Goal: Find specific page/section: Find specific page/section

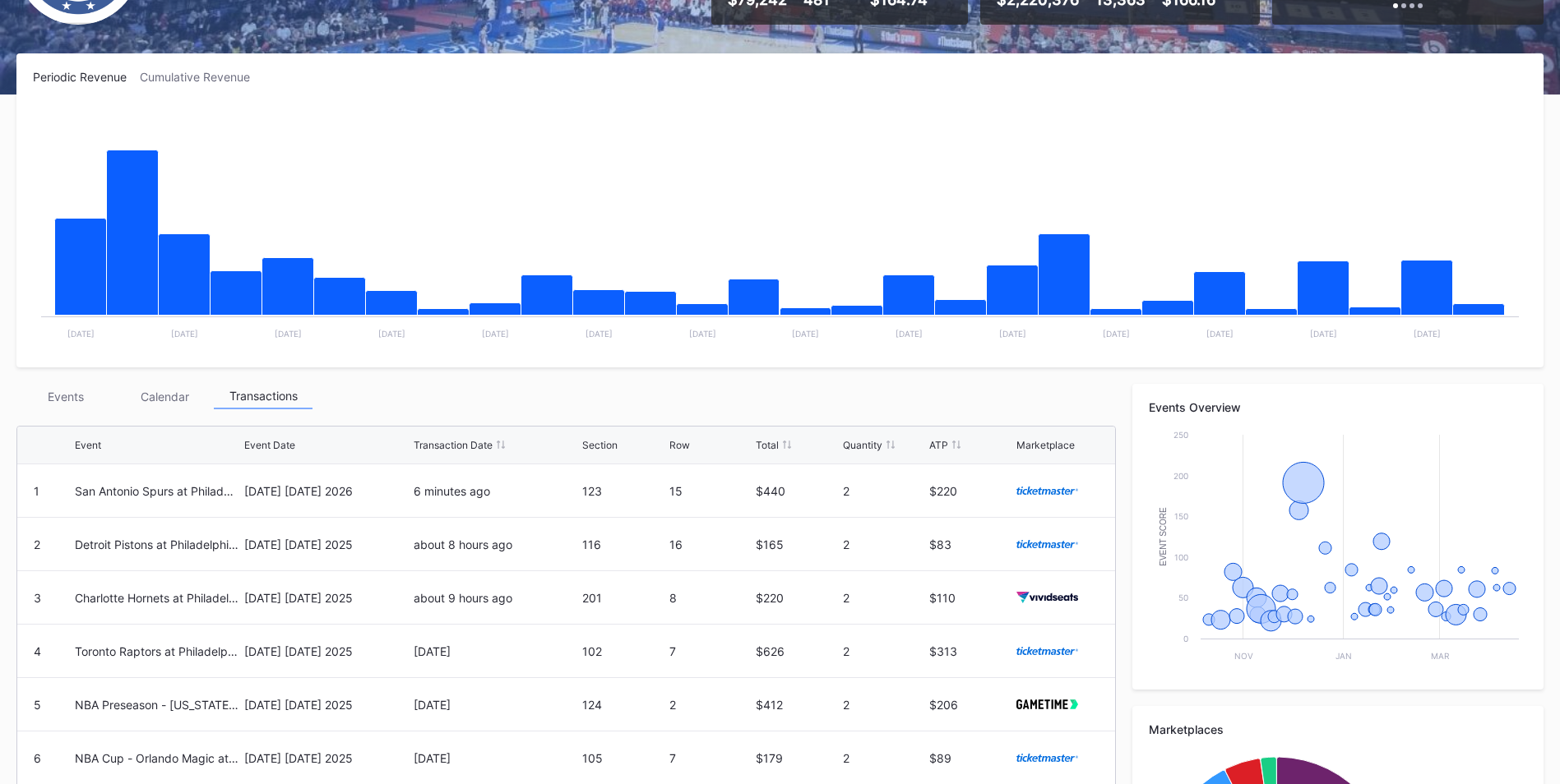
scroll to position [214, 0]
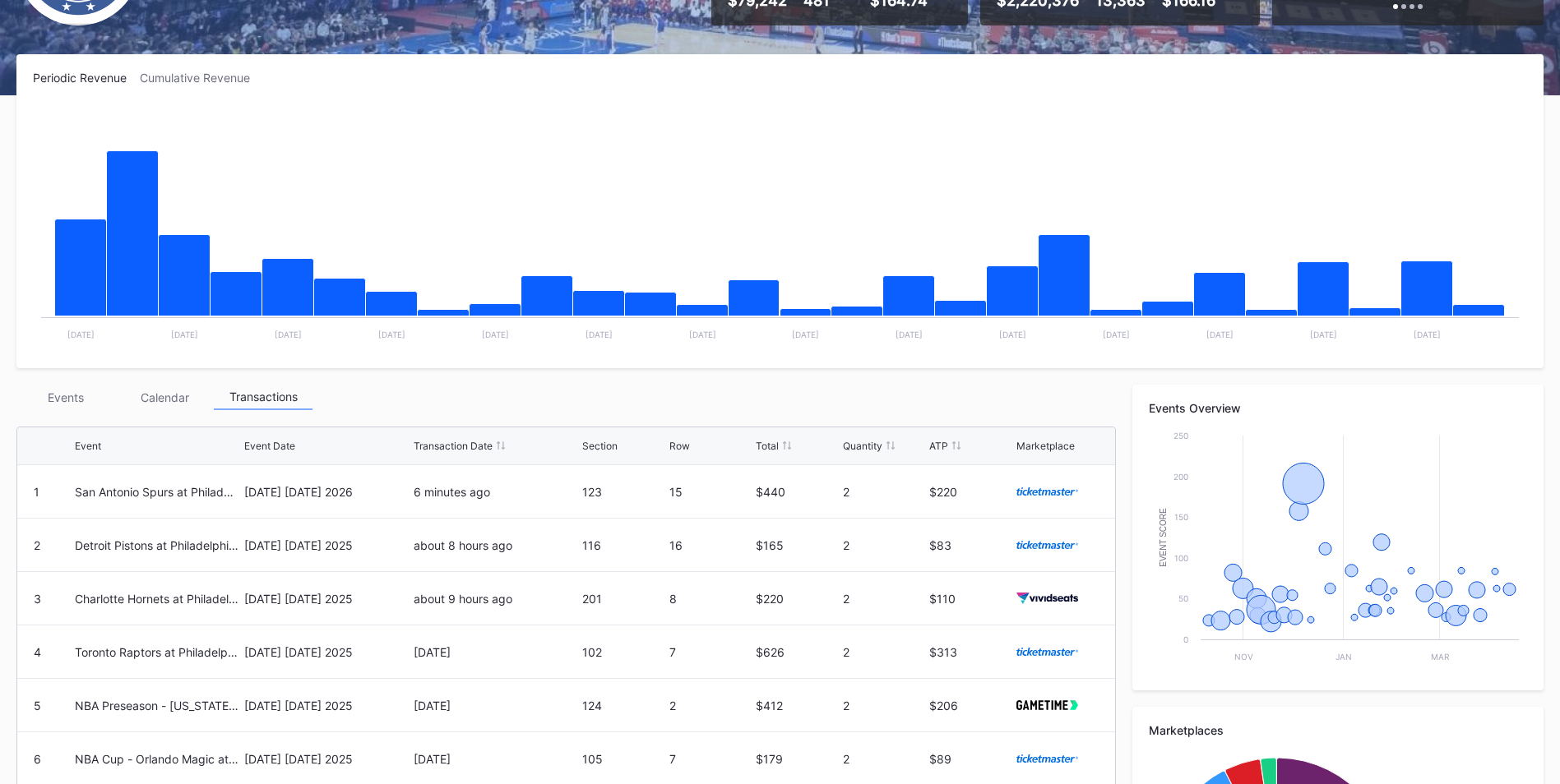
drag, startPoint x: 66, startPoint y: 390, endPoint x: 362, endPoint y: 310, distance: 306.6
click at [66, 390] on div "Events" at bounding box center [66, 397] width 99 height 26
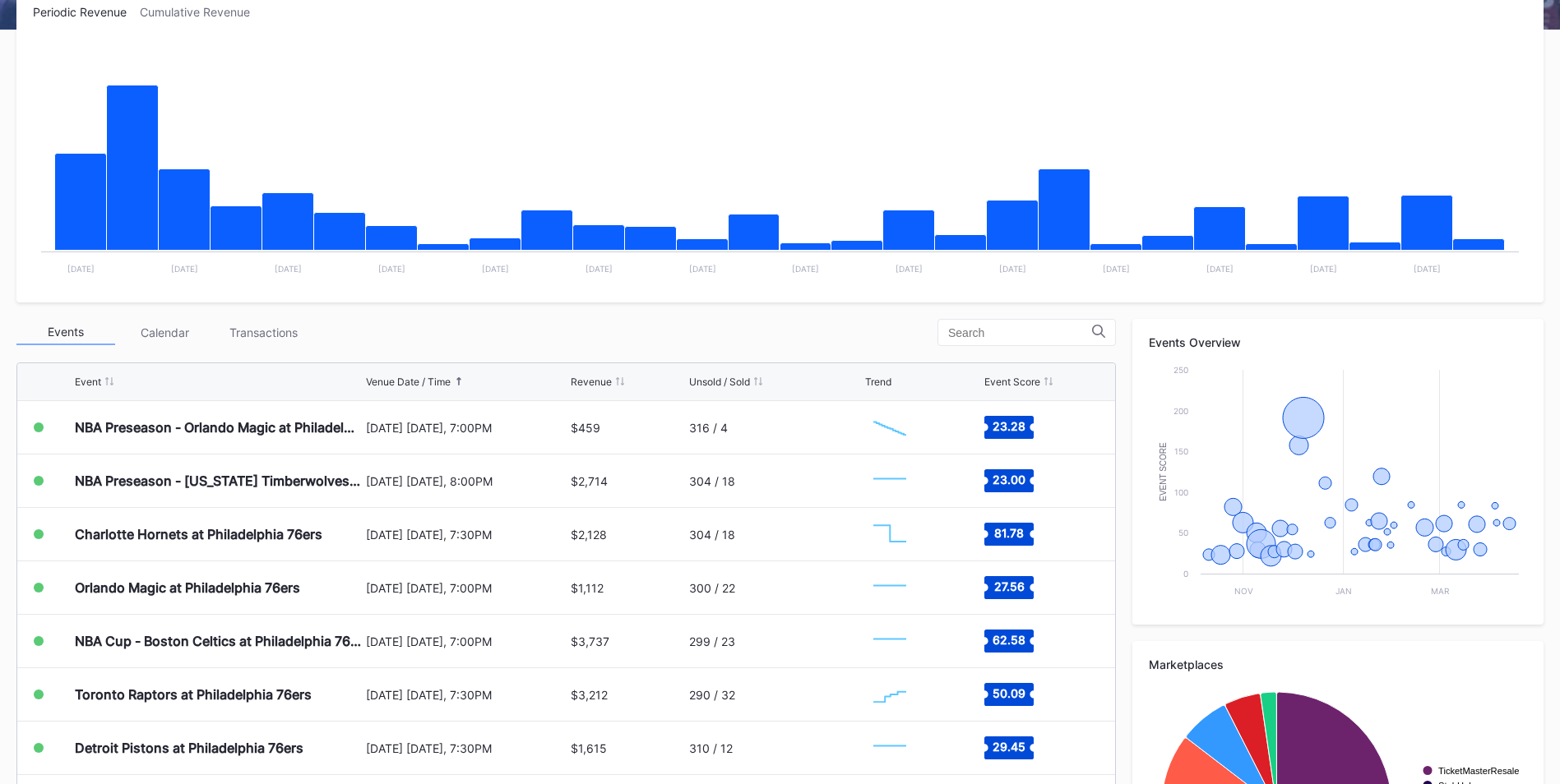
scroll to position [281, 0]
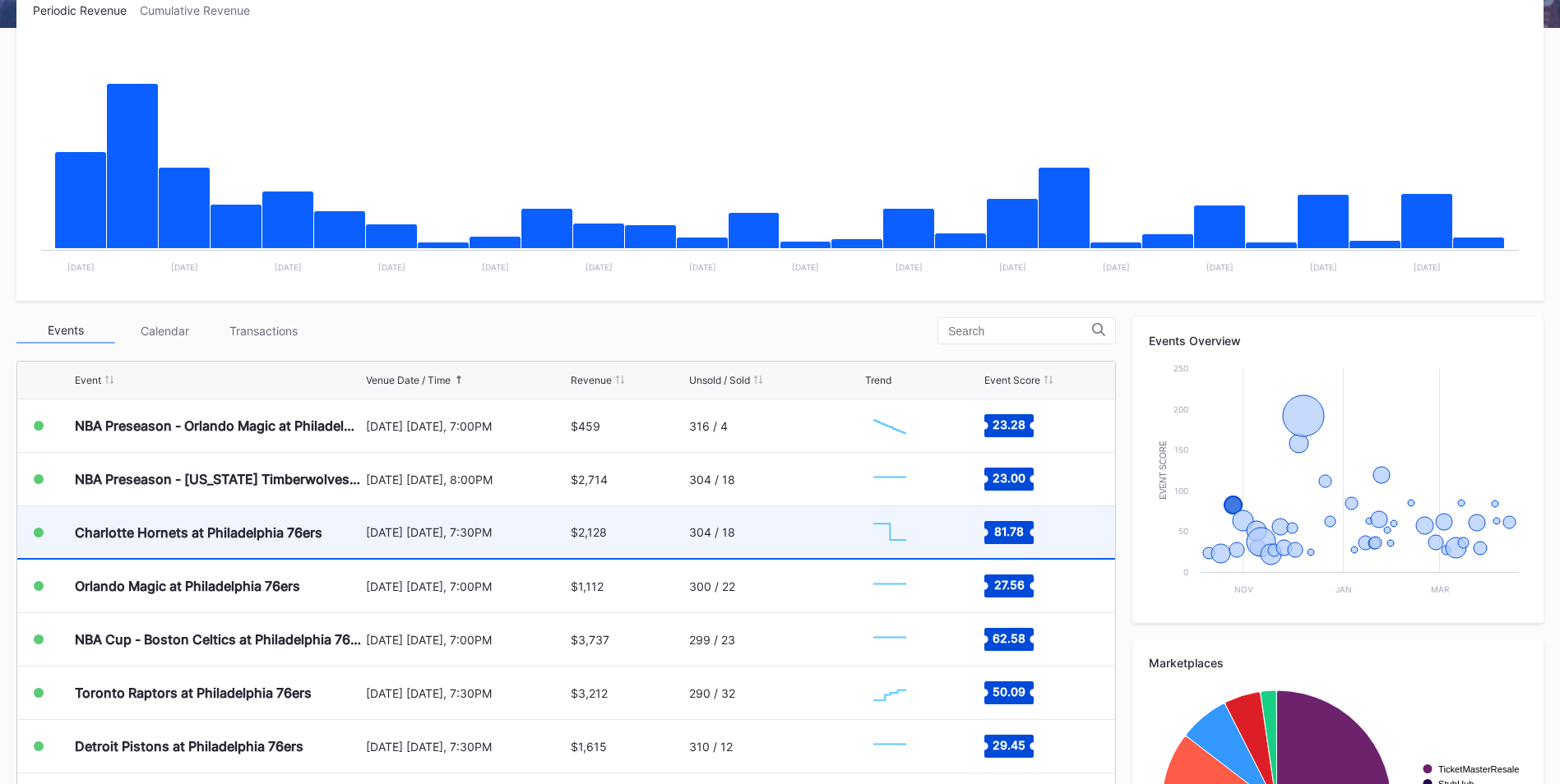
click at [472, 537] on div "[DATE] [DATE], 7:30PM" at bounding box center [465, 532] width 200 height 14
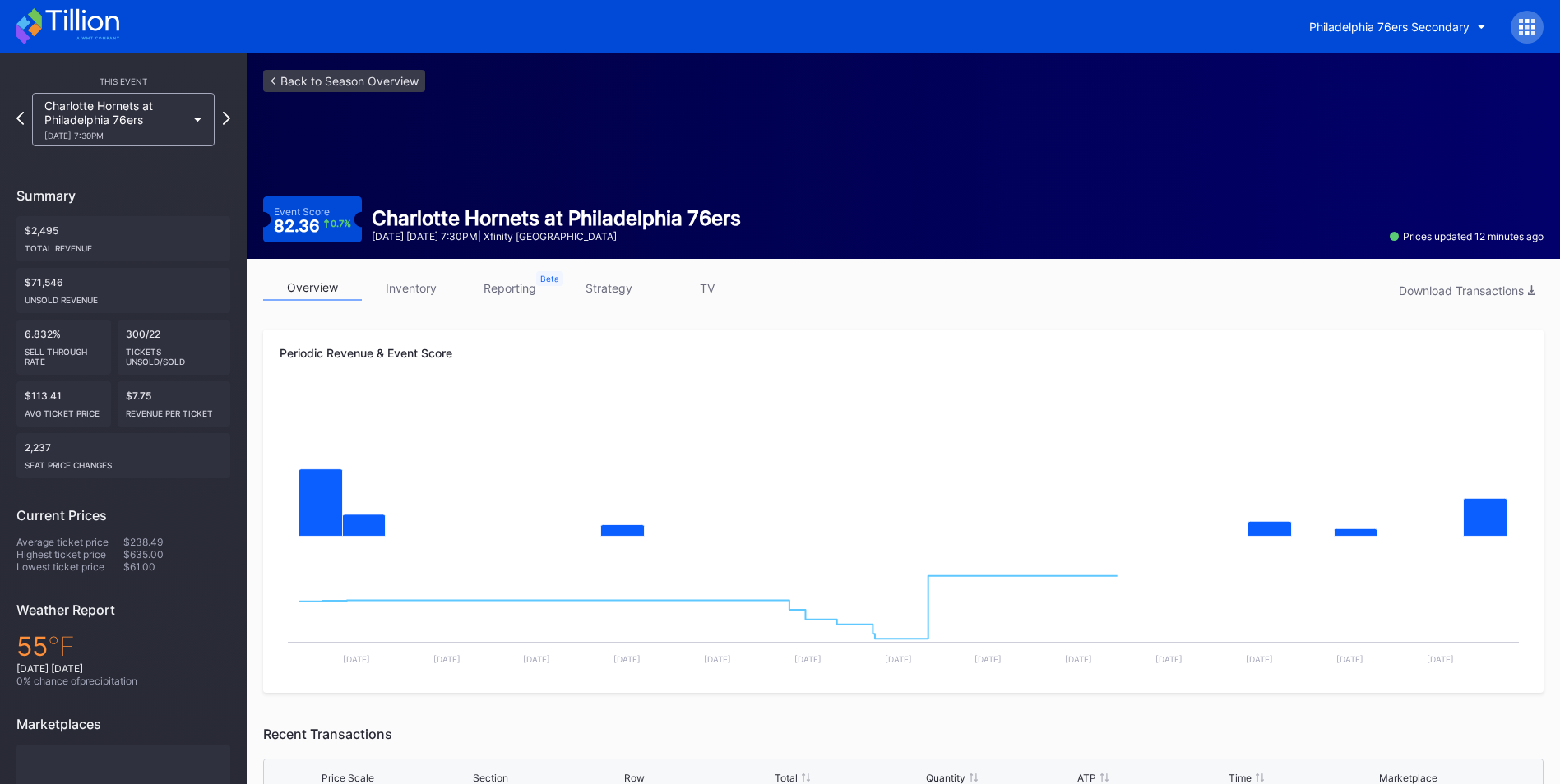
click at [396, 292] on link "inventory" at bounding box center [411, 288] width 99 height 26
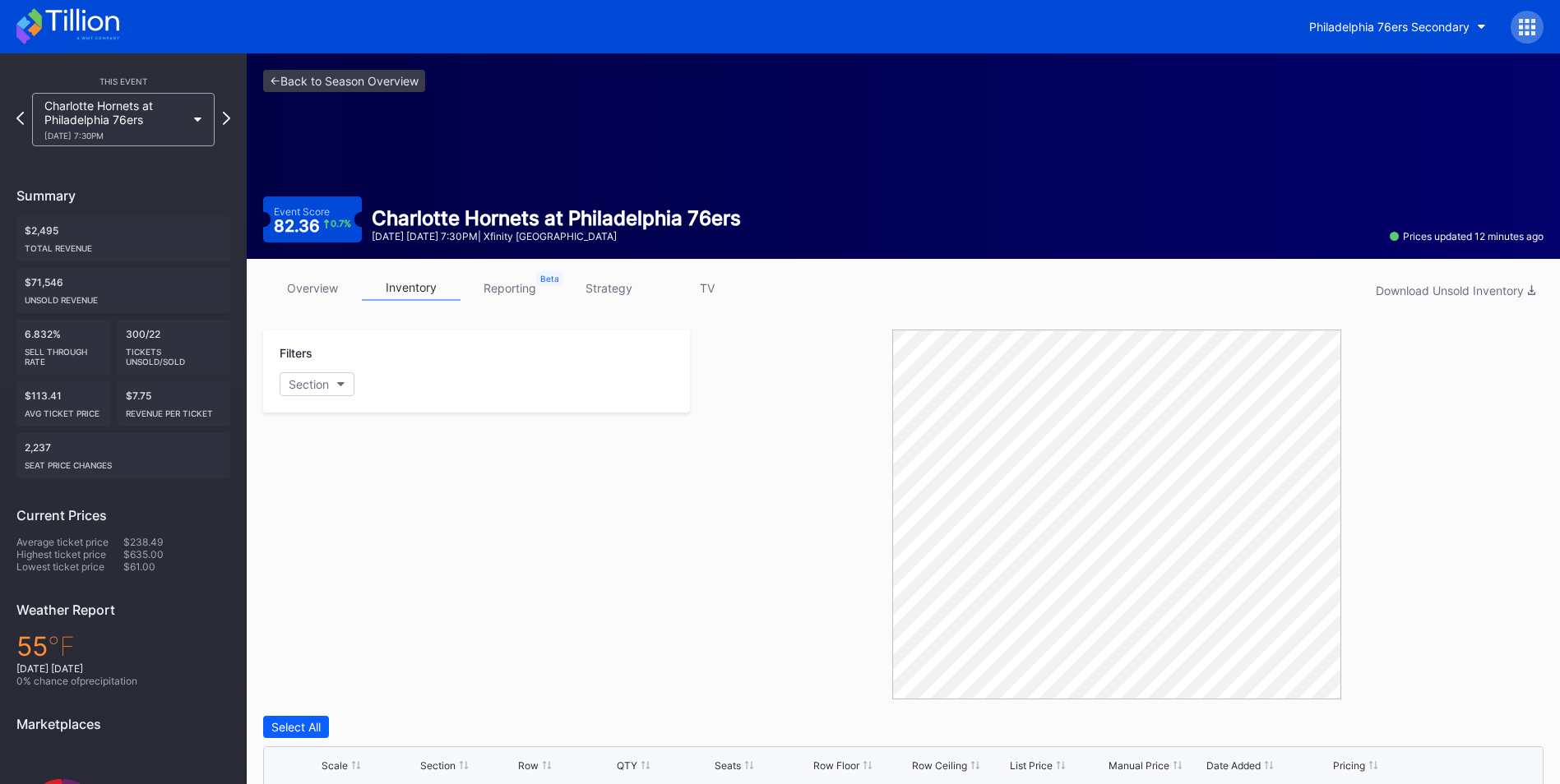
click at [337, 66] on div "<- Back to Season Overview Event Score 82.36 0.7 % Charlotte Hornets at [GEOGRA…" at bounding box center [903, 156] width 1313 height 206
click at [347, 77] on link "<- Back to Season Overview" at bounding box center [344, 81] width 162 height 22
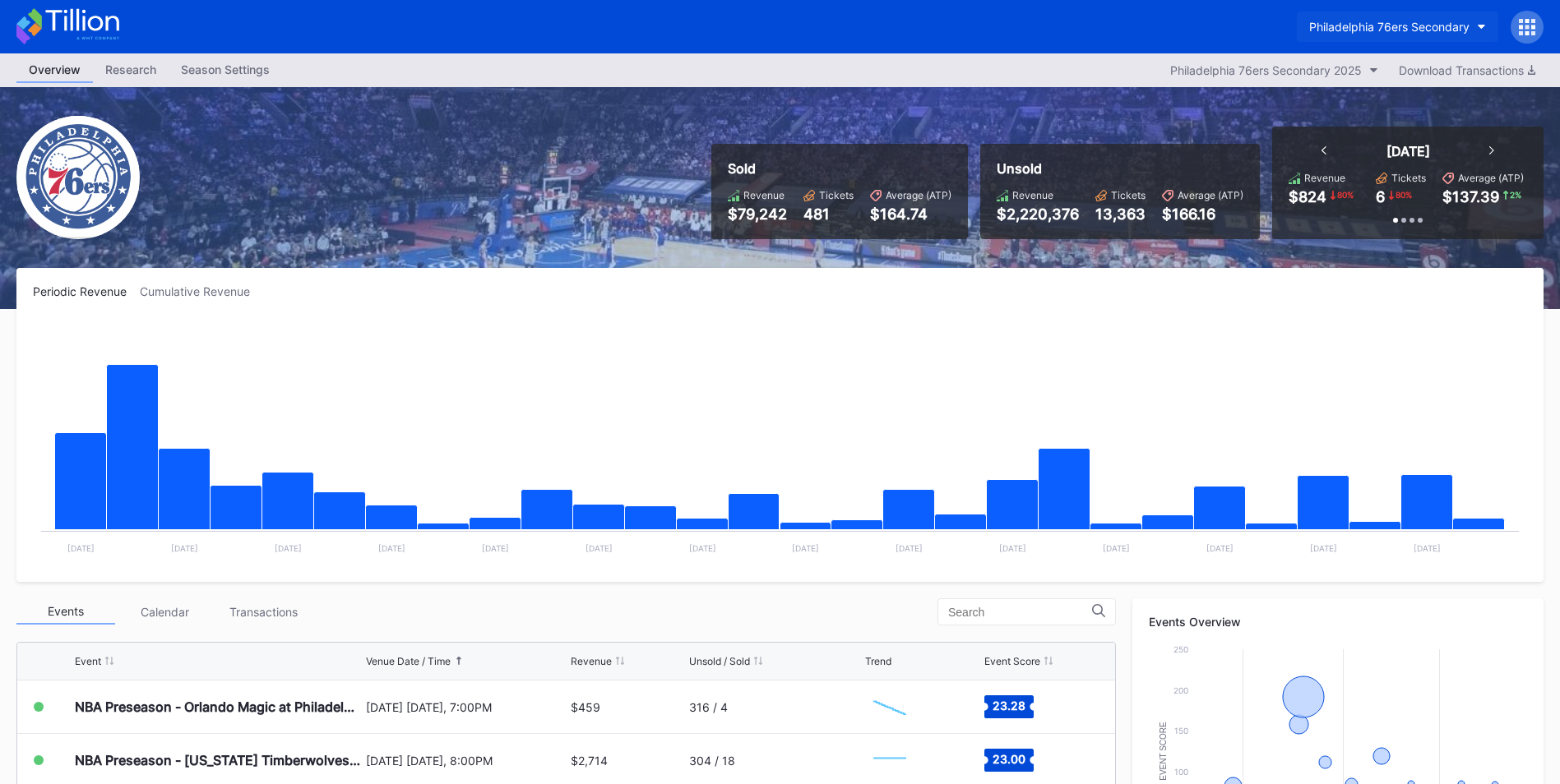
click at [1397, 26] on div "Philadelphia 76ers Secondary" at bounding box center [1389, 27] width 160 height 14
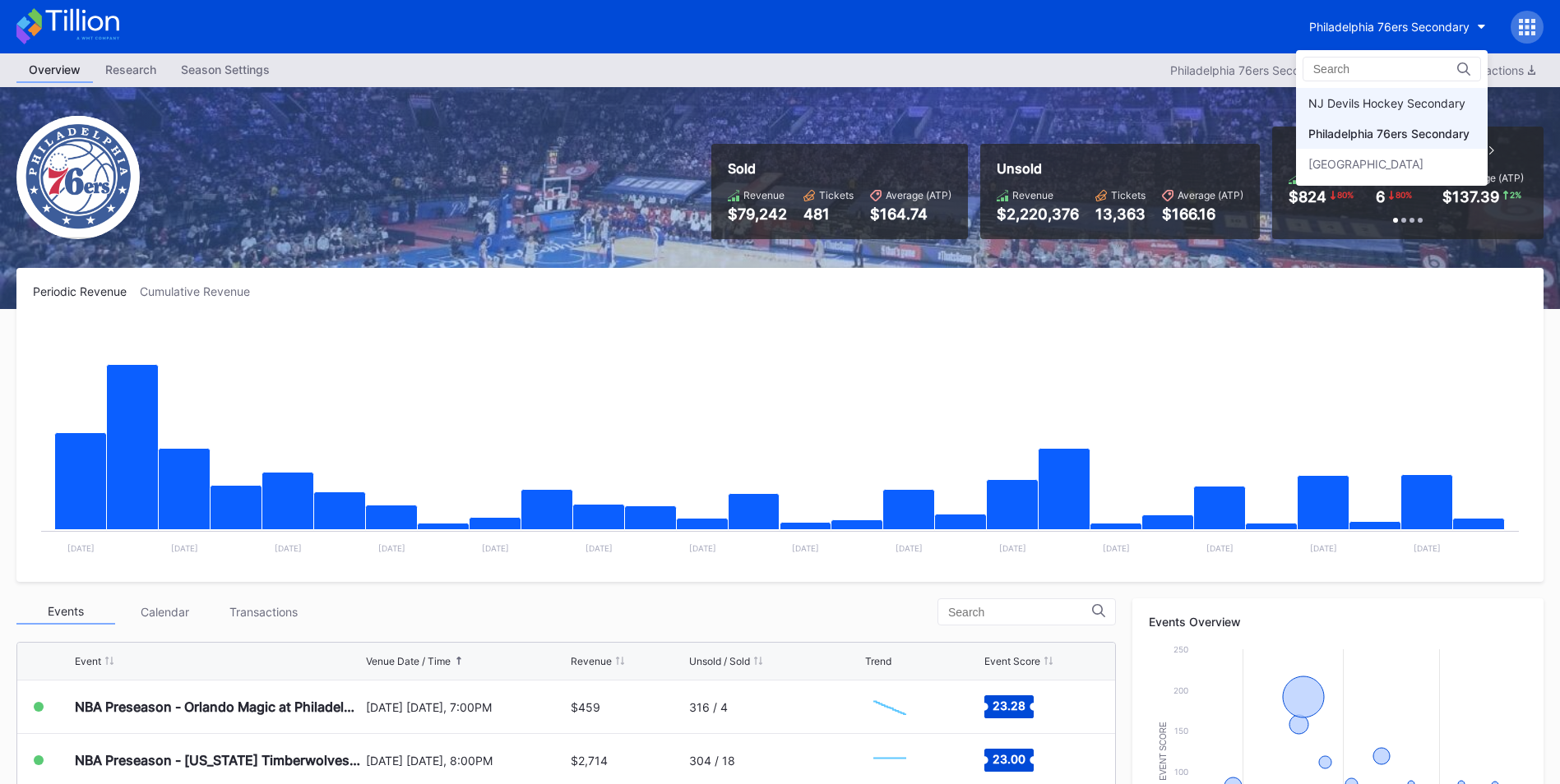
click at [1368, 111] on div "NJ Devils Hockey Secondary" at bounding box center [1392, 103] width 192 height 30
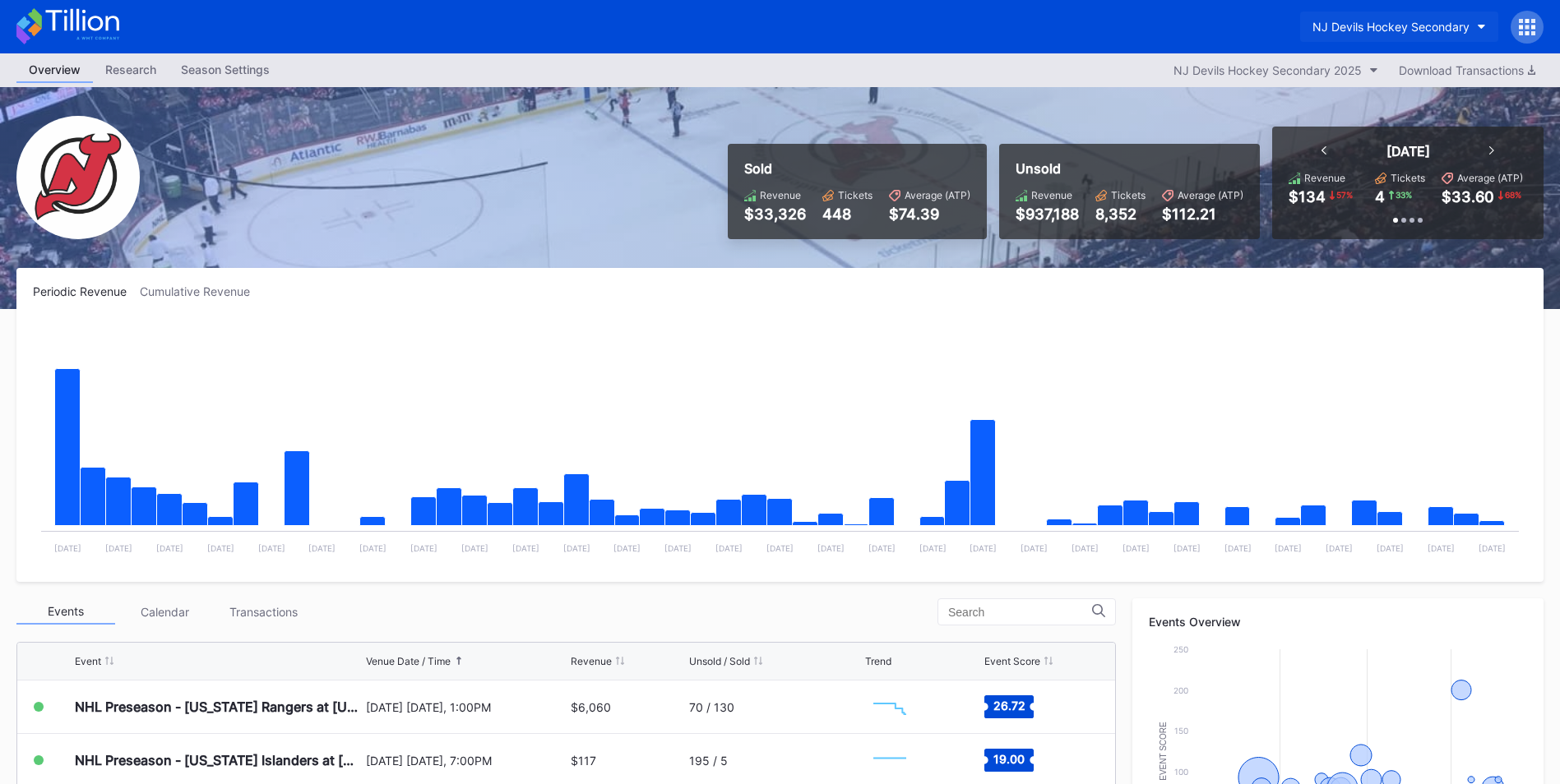
click at [1422, 27] on div "NJ Devils Hockey Secondary" at bounding box center [1390, 27] width 157 height 14
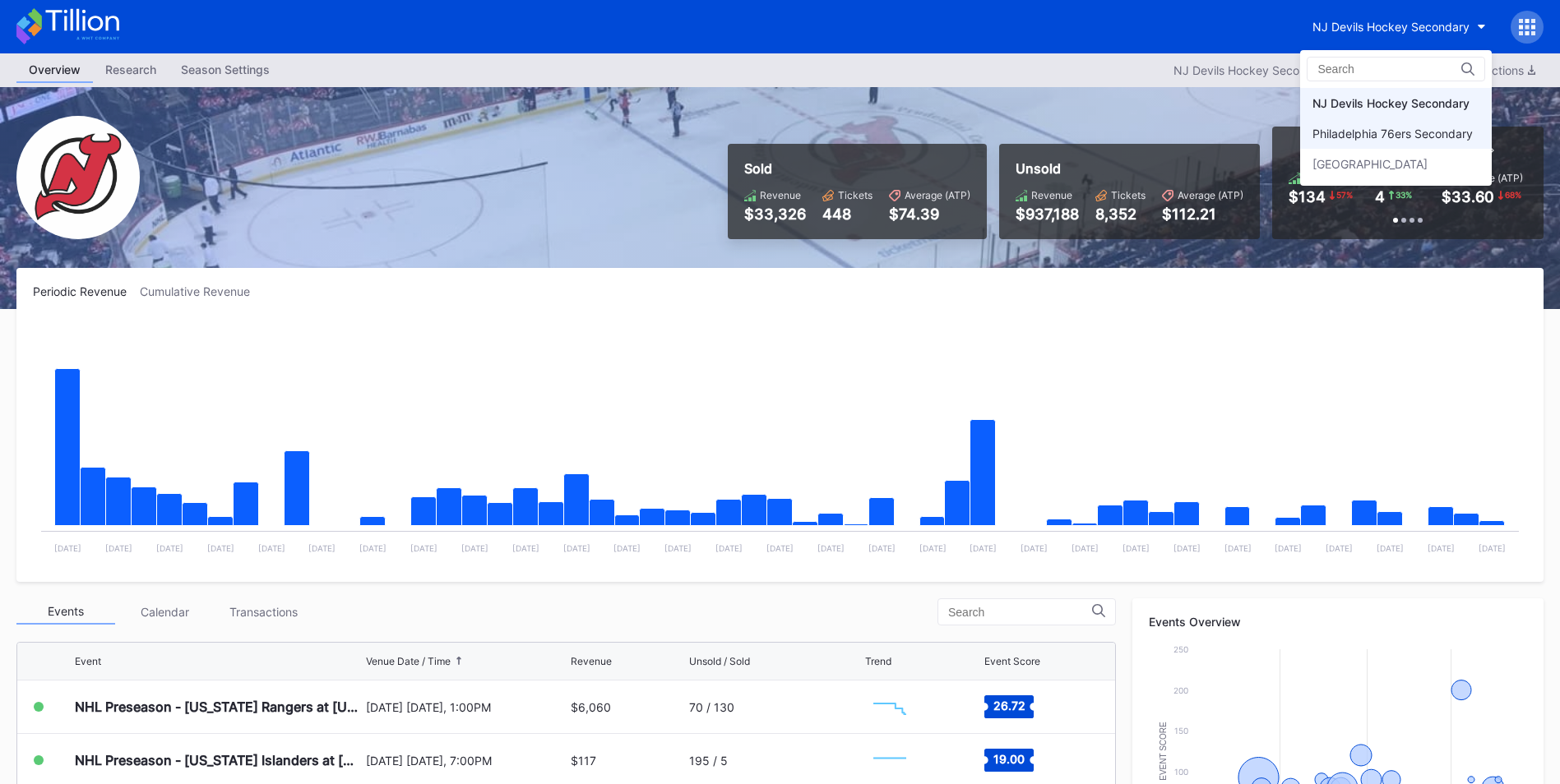
click at [1388, 141] on div "Philadelphia 76ers Secondary" at bounding box center [1396, 134] width 192 height 30
